Goal: Task Accomplishment & Management: Manage account settings

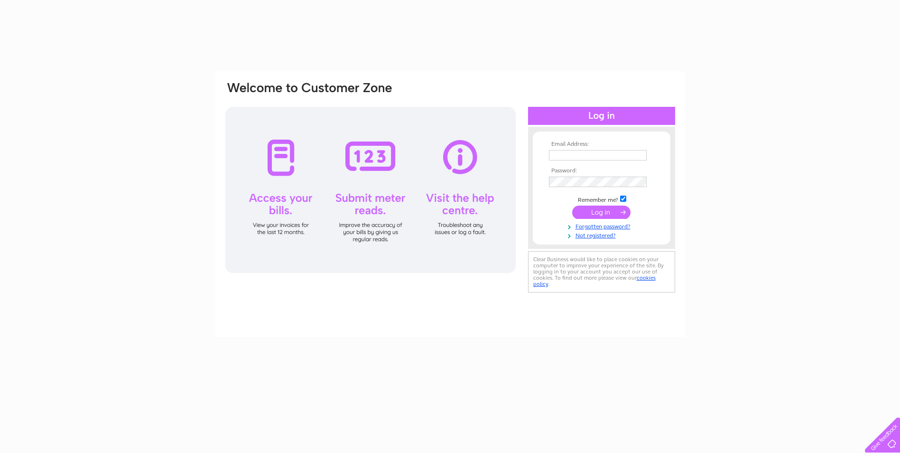
type input "thomsons.motorfactors@gmail.com"
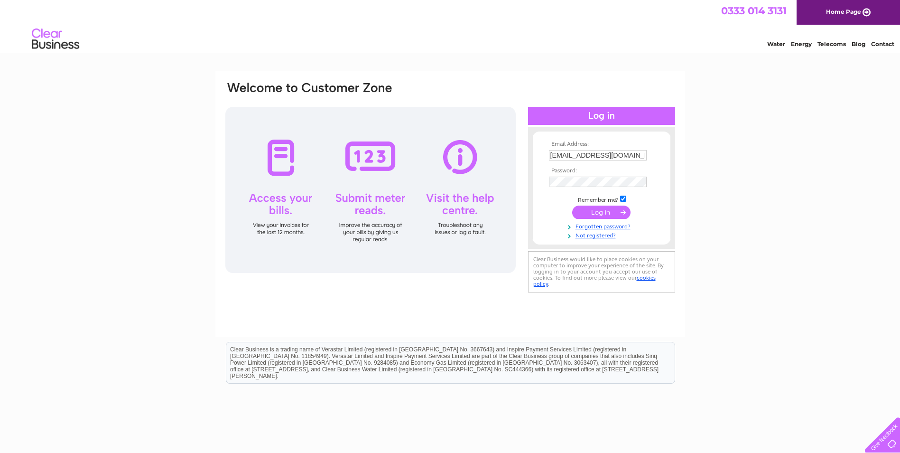
drag, startPoint x: 0, startPoint y: 0, endPoint x: 606, endPoint y: 213, distance: 642.1
click at [606, 213] on input "submit" at bounding box center [601, 211] width 58 height 13
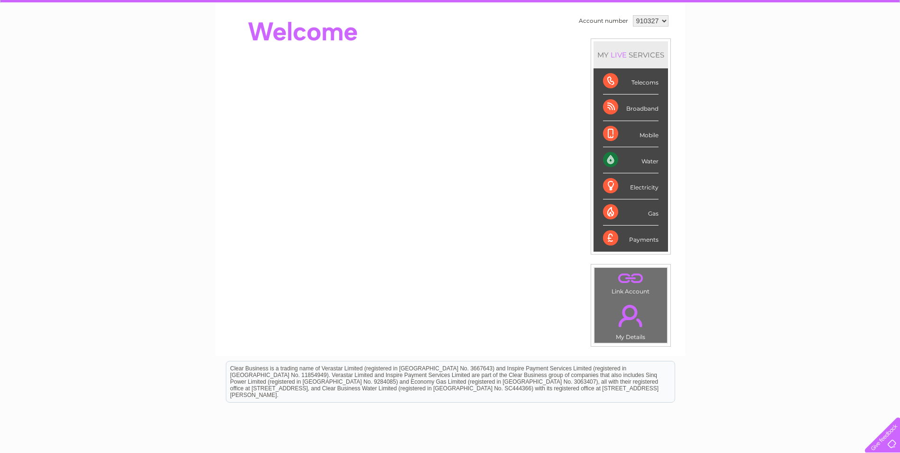
scroll to position [89, 0]
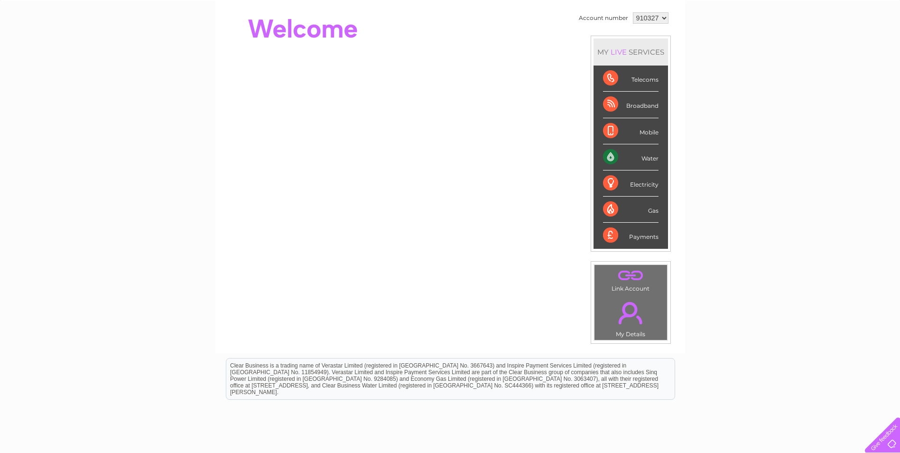
click at [624, 159] on div "Water" at bounding box center [630, 157] width 55 height 26
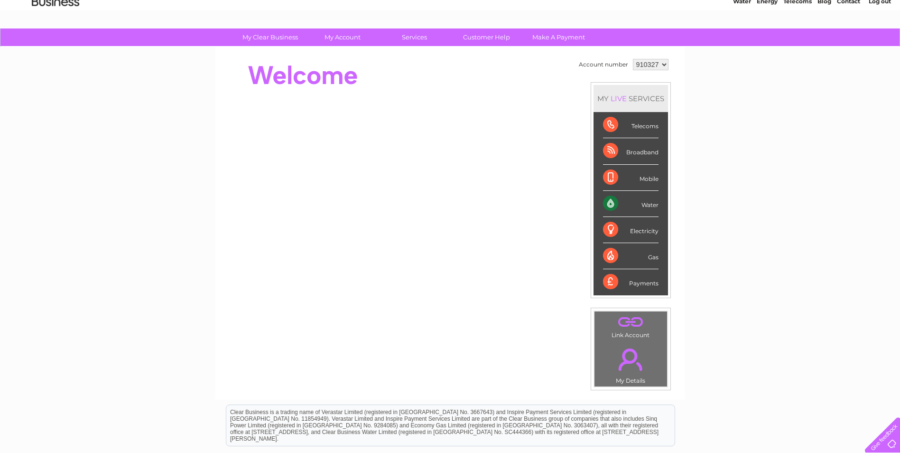
scroll to position [36, 0]
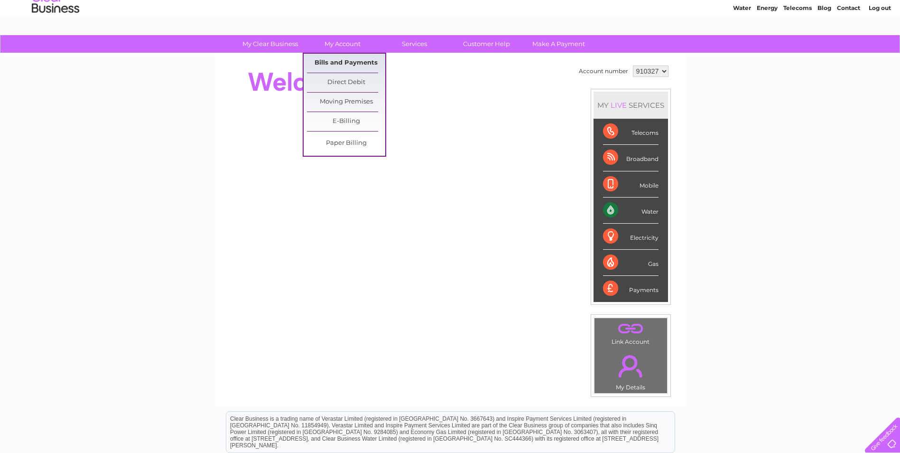
click at [336, 62] on link "Bills and Payments" at bounding box center [346, 63] width 78 height 19
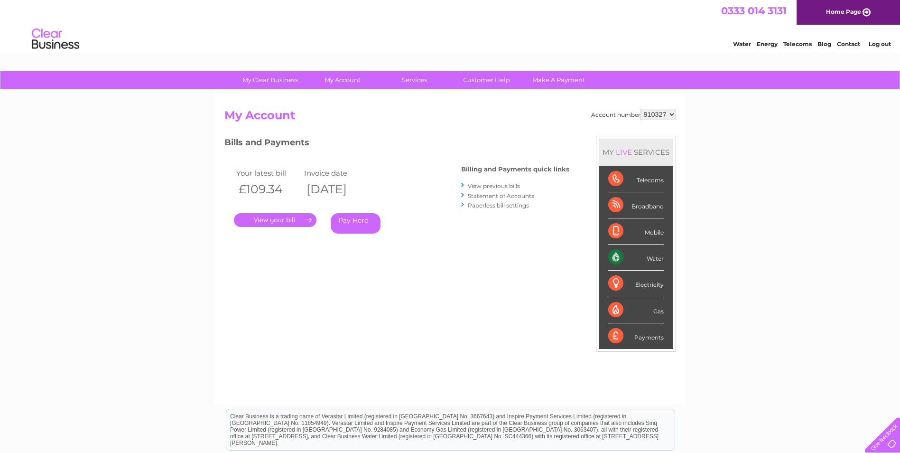
click at [284, 221] on link "." at bounding box center [275, 220] width 83 height 14
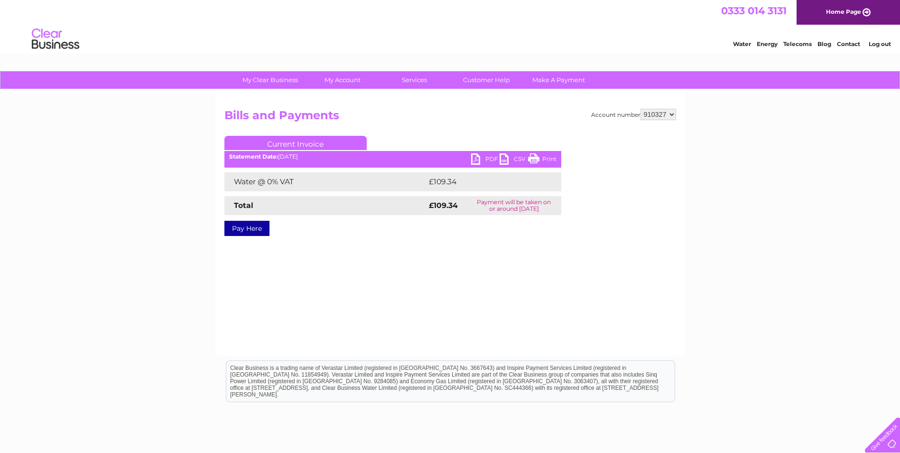
click at [477, 160] on link "PDF" at bounding box center [485, 160] width 28 height 14
click at [875, 43] on link "Log out" at bounding box center [880, 43] width 22 height 7
